Goal: Task Accomplishment & Management: Manage account settings

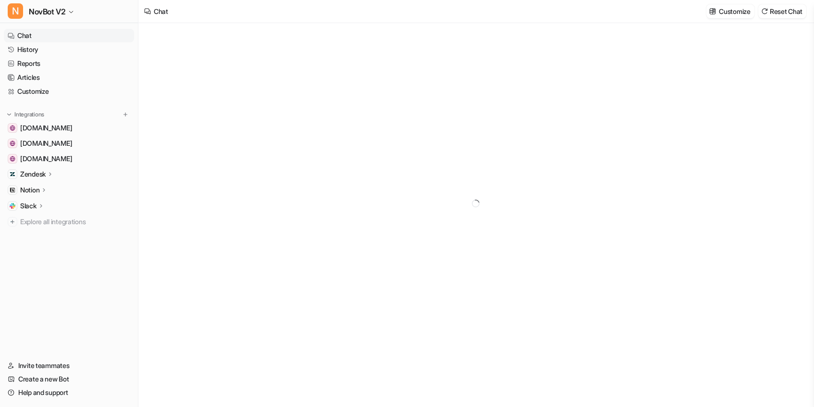
type textarea "**********"
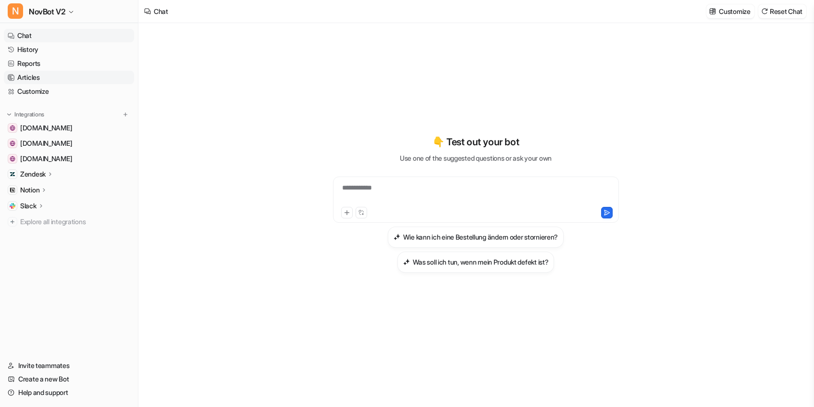
click at [17, 74] on link "Articles" at bounding box center [69, 77] width 130 height 13
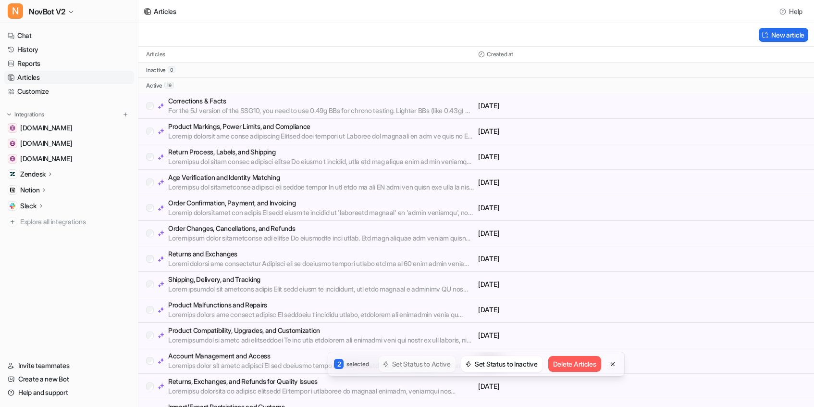
click at [150, 161] on div "Return Process, Labels, and Shipping" at bounding box center [310, 156] width 328 height 19
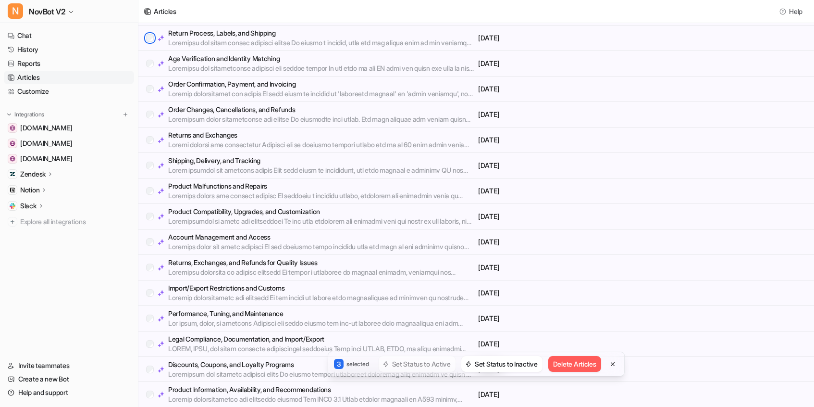
scroll to position [111, 0]
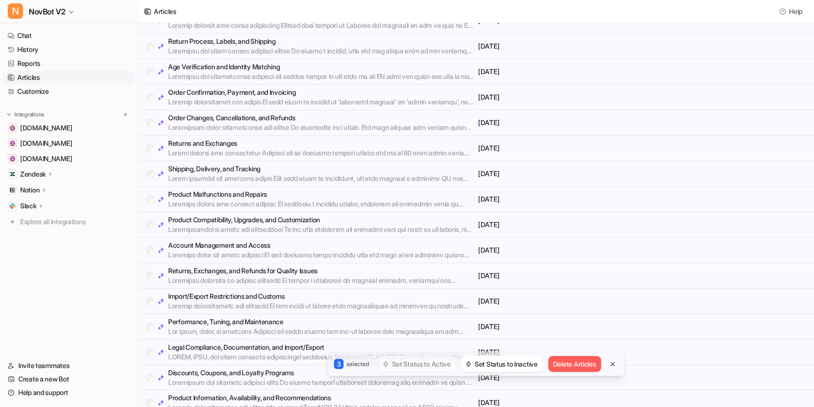
click at [149, 50] on div "Return Process, Labels, and Shipping" at bounding box center [310, 46] width 328 height 19
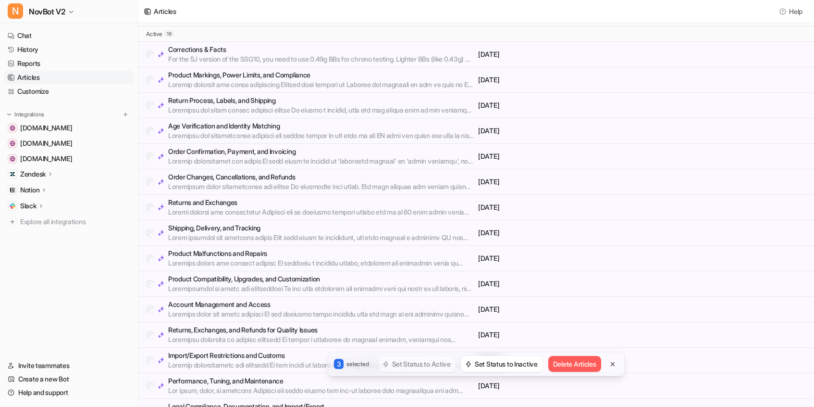
scroll to position [49, 0]
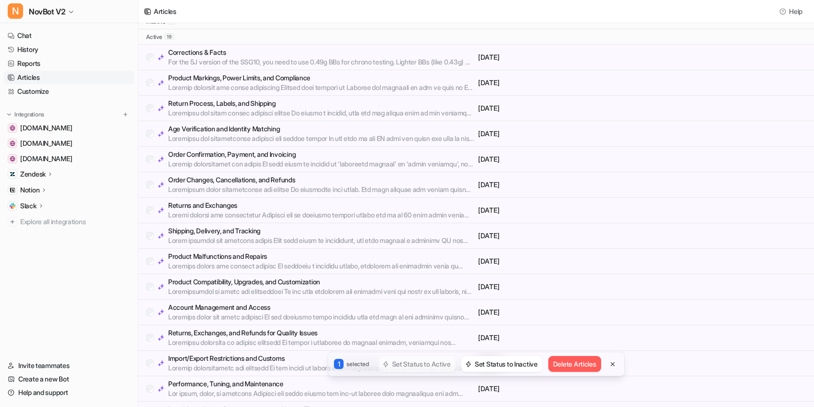
click at [150, 112] on div "Return Process, Labels, and Shipping" at bounding box center [310, 108] width 328 height 19
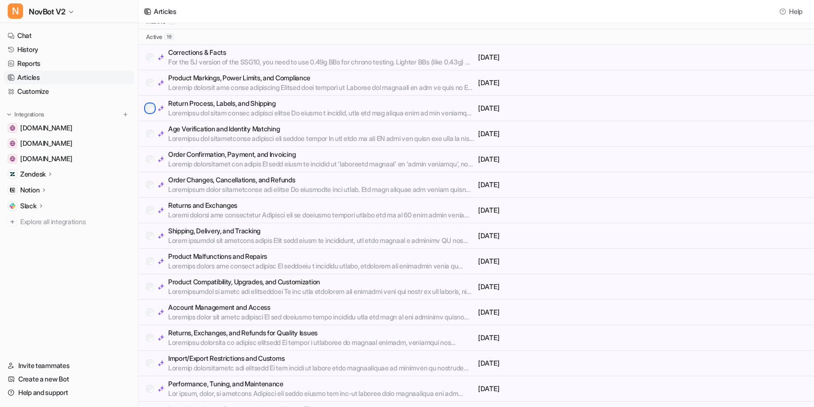
scroll to position [0, 0]
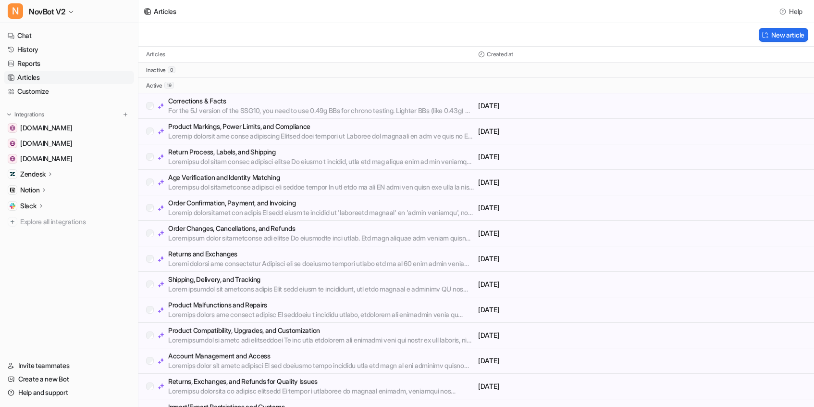
click at [35, 187] on p "Notion" at bounding box center [29, 190] width 19 height 10
click at [36, 222] on p "Links" at bounding box center [35, 218] width 15 height 10
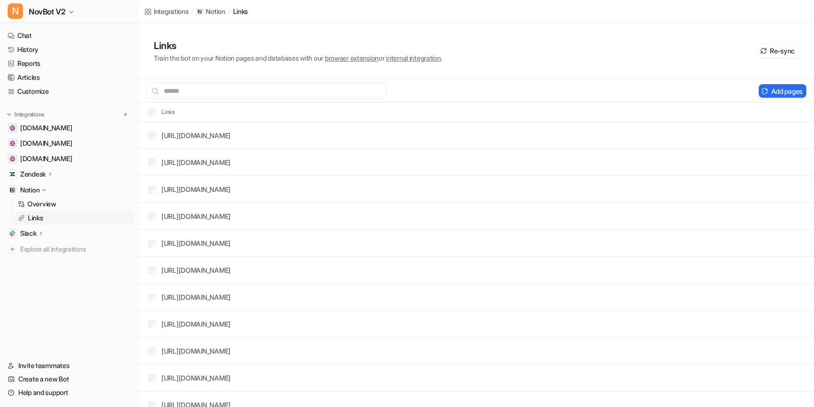
click at [27, 175] on p "Zendesk" at bounding box center [32, 174] width 25 height 10
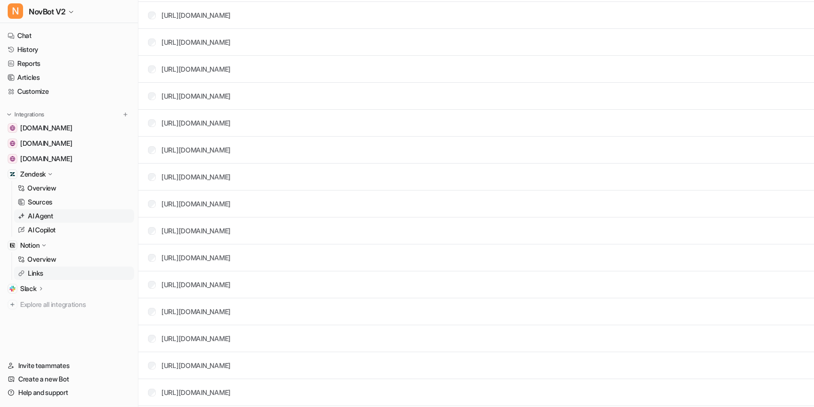
click at [36, 212] on p "AI Agent" at bounding box center [40, 216] width 25 height 10
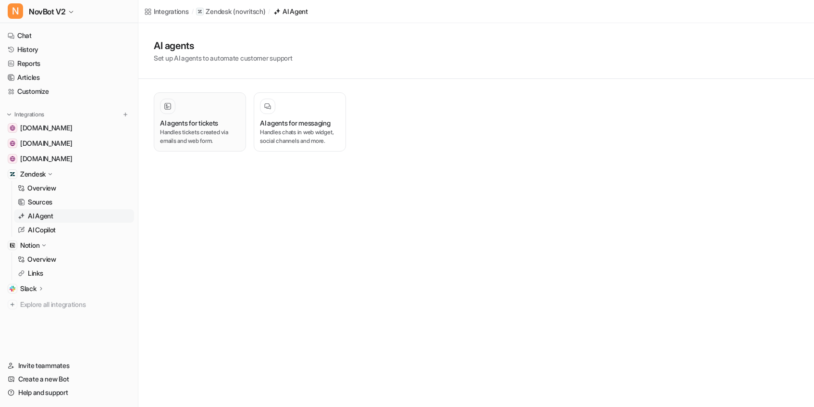
click at [185, 126] on h3 "AI agents for tickets" at bounding box center [189, 123] width 58 height 10
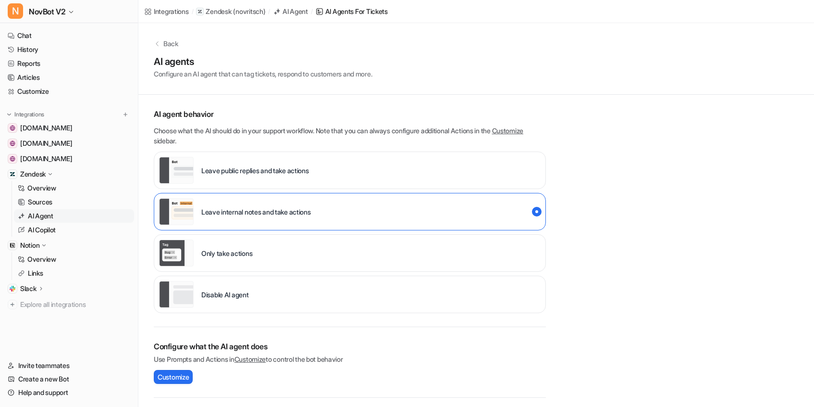
click at [211, 300] on div "Disable AI agent" at bounding box center [204, 294] width 90 height 27
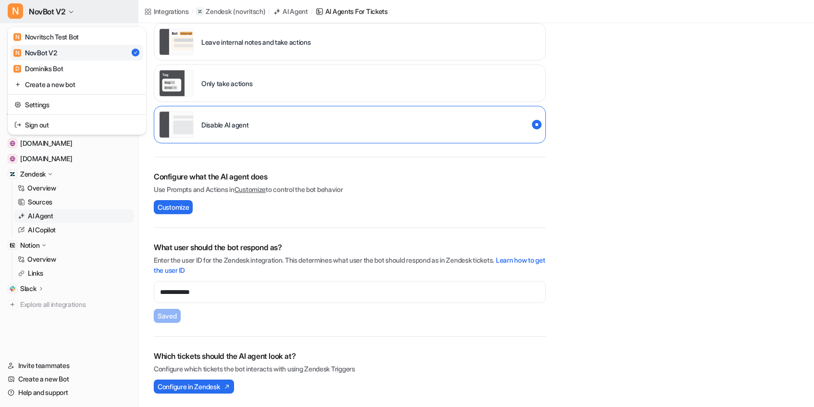
click at [75, 9] on button "N NovBot V2" at bounding box center [69, 11] width 138 height 23
click at [35, 104] on link "Settings" at bounding box center [77, 105] width 133 height 16
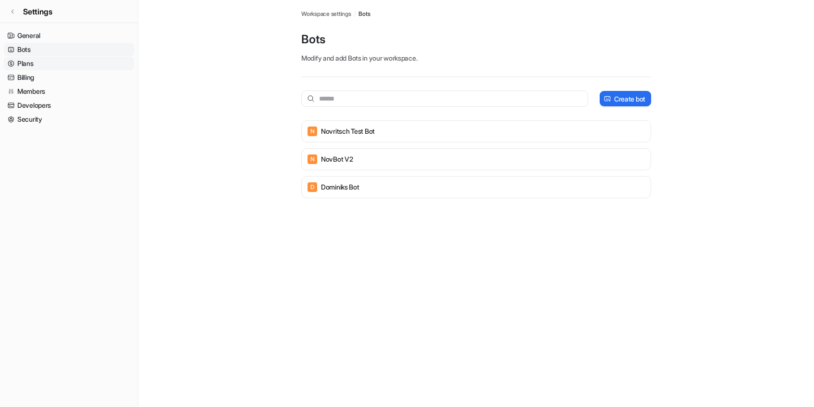
click at [23, 64] on link "Plans" at bounding box center [69, 63] width 130 height 13
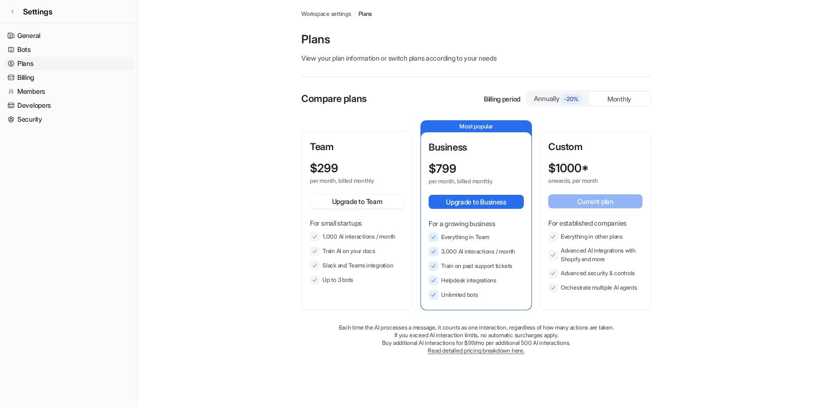
click at [543, 98] on div "Annually -20%" at bounding box center [558, 98] width 54 height 11
click at [620, 98] on div "Monthly" at bounding box center [620, 99] width 62 height 14
click at [32, 72] on link "Billing" at bounding box center [69, 77] width 130 height 13
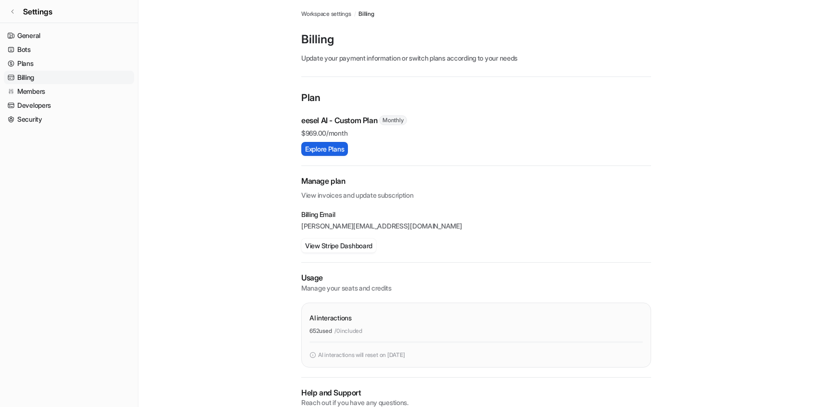
click at [320, 146] on button "Explore Plans" at bounding box center [324, 149] width 47 height 14
